Goal: Information Seeking & Learning: Check status

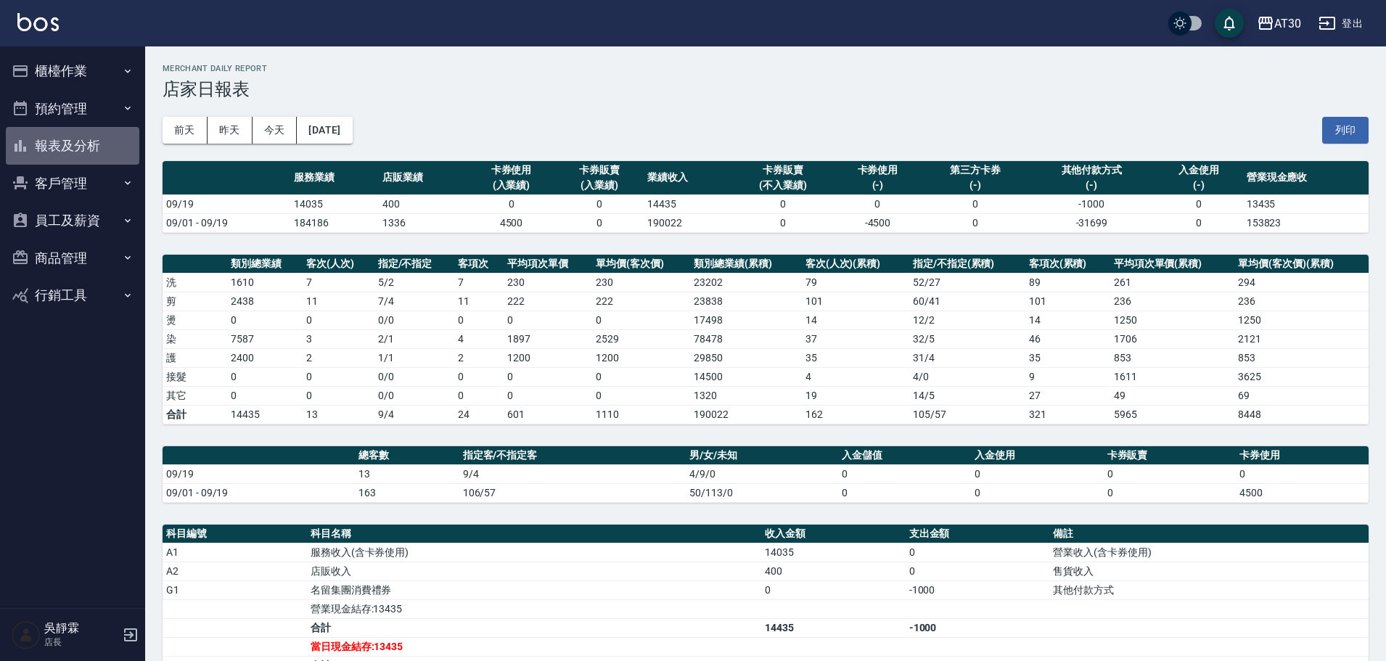
click at [78, 152] on button "報表及分析" at bounding box center [73, 146] width 134 height 38
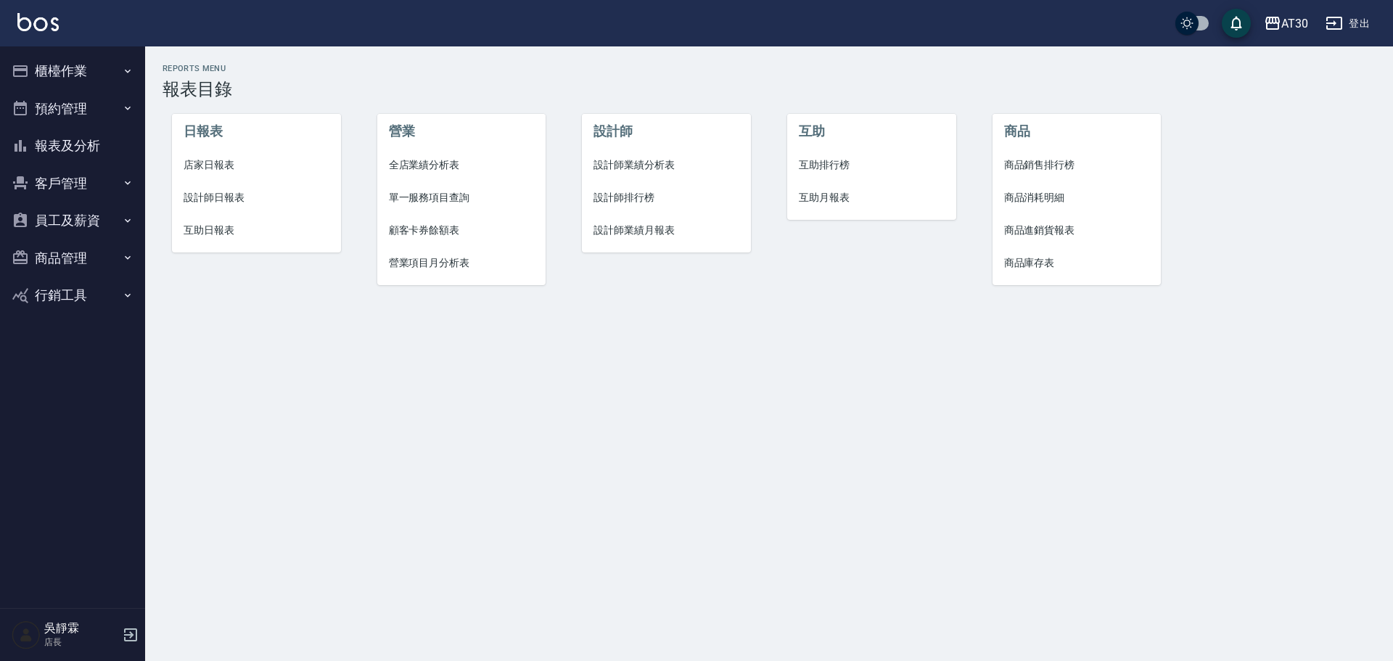
click at [624, 195] on span "設計師排行榜" at bounding box center [667, 197] width 146 height 15
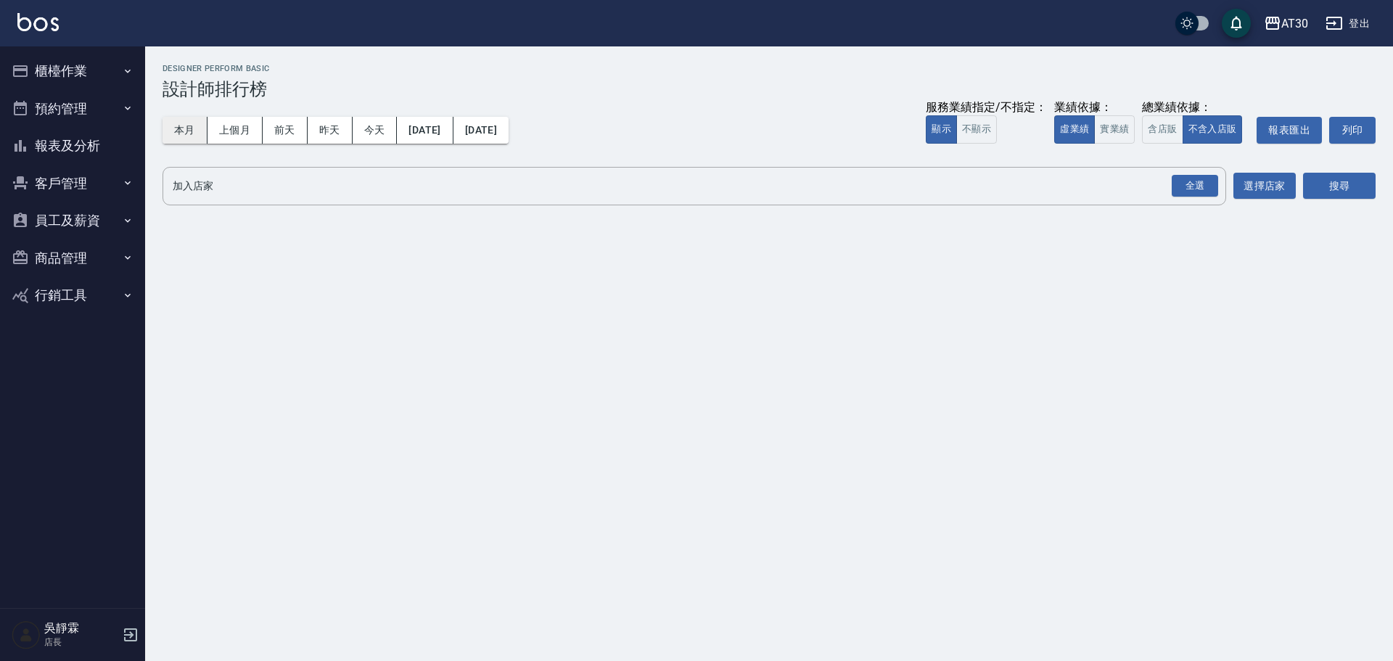
click at [189, 134] on button "本月" at bounding box center [185, 130] width 45 height 27
click at [1191, 182] on div "全選" at bounding box center [1195, 186] width 46 height 22
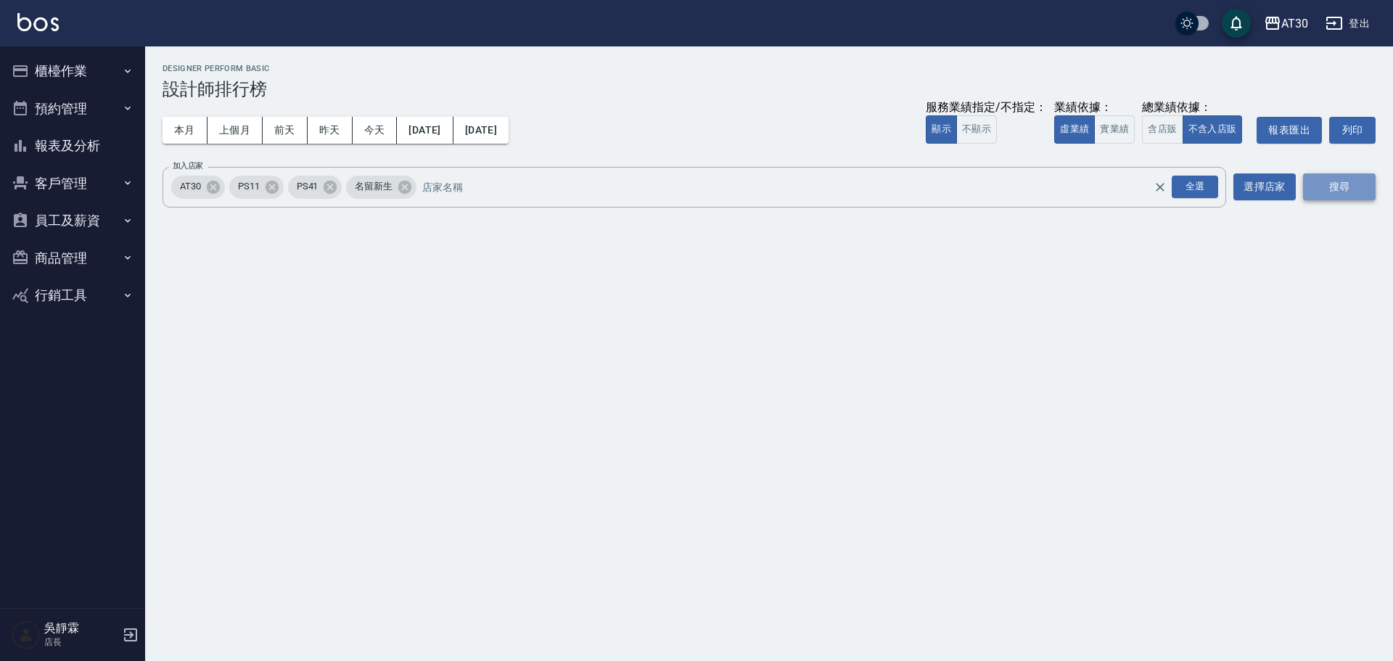
click at [1346, 190] on button "搜尋" at bounding box center [1339, 186] width 73 height 27
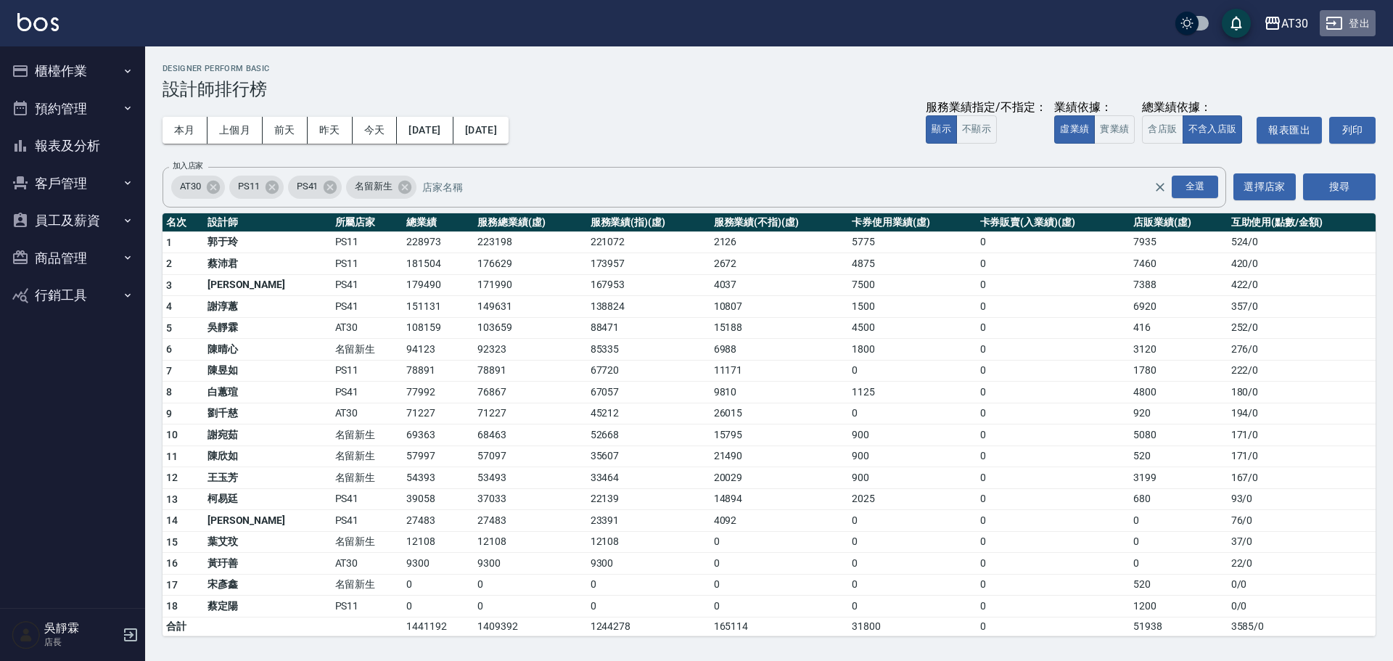
click at [1362, 32] on button "登出" at bounding box center [1348, 23] width 56 height 27
